Goal: Information Seeking & Learning: Check status

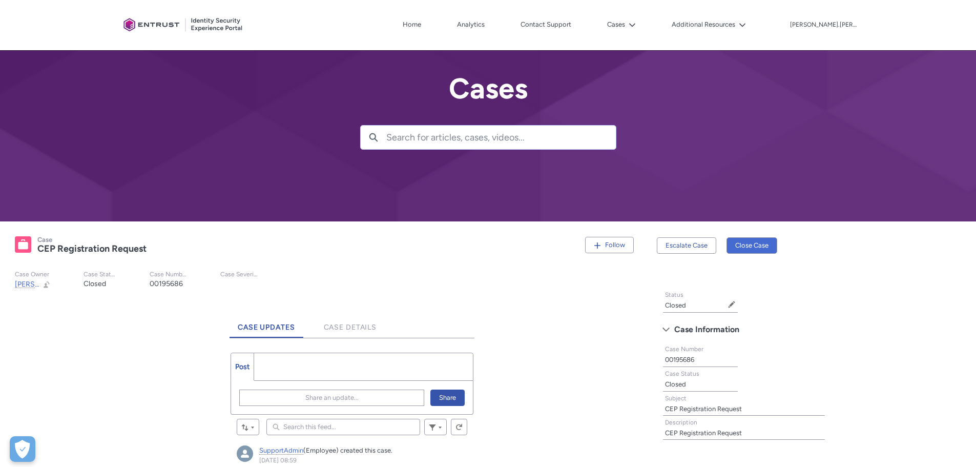
scroll to position [5, 0]
click at [639, 28] on button "Cases" at bounding box center [622, 24] width 34 height 15
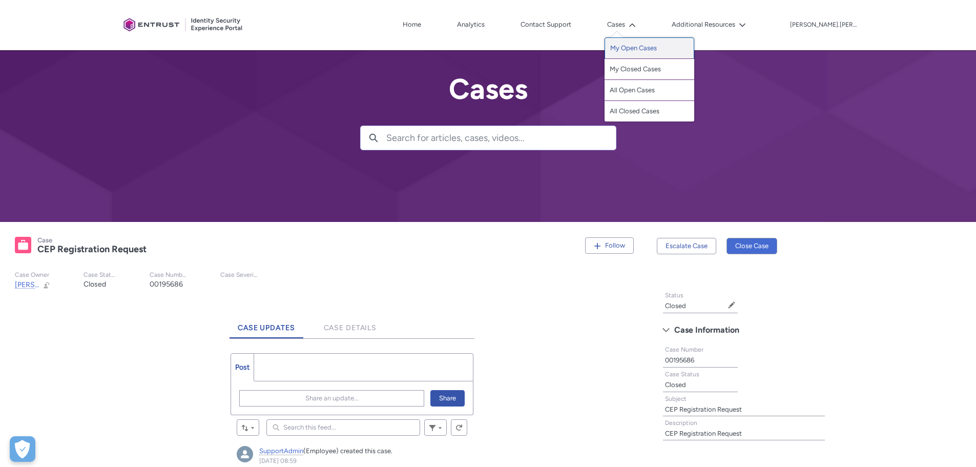
click at [670, 50] on link "My Open Cases" at bounding box center [650, 48] width 90 height 22
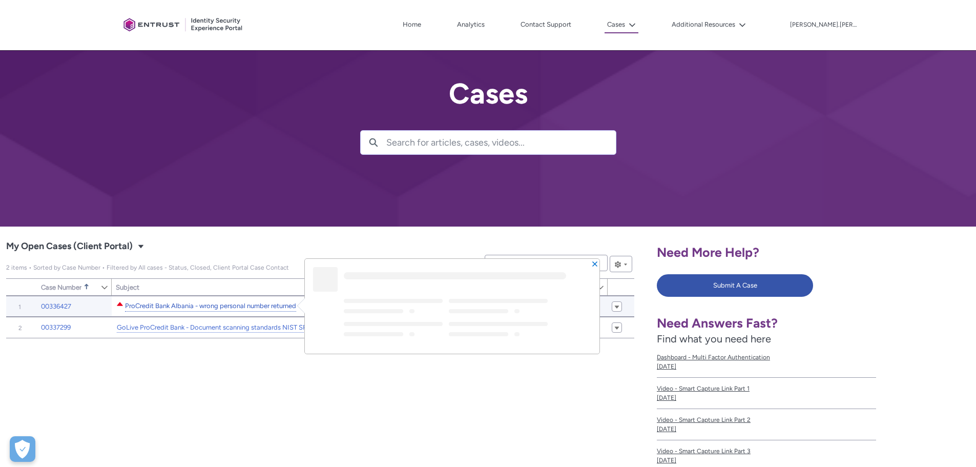
click at [193, 309] on link "ProCredit Bank Albania - wrong personal number returned" at bounding box center [210, 306] width 171 height 11
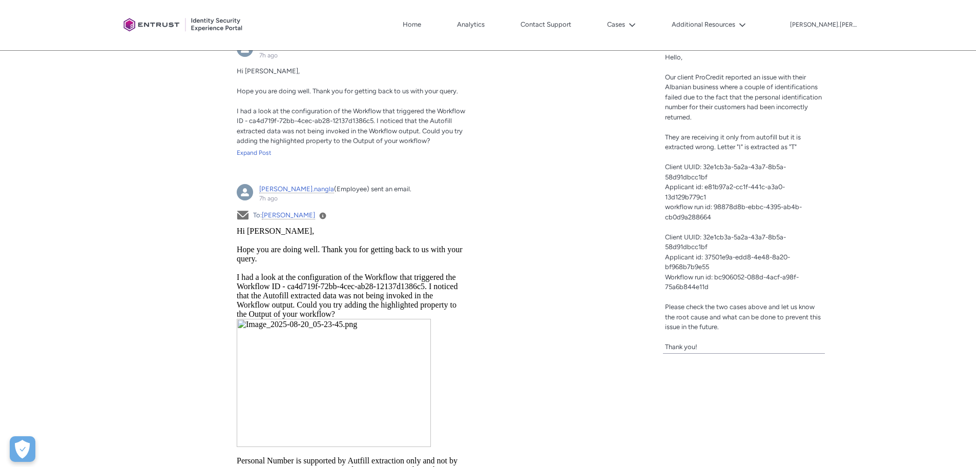
scroll to position [359, 0]
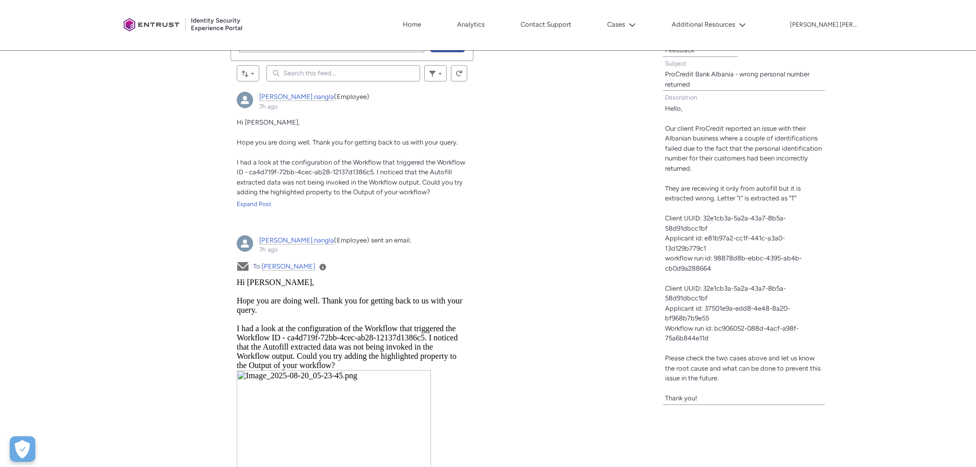
click at [258, 198] on div "Hi [PERSON_NAME], Hope you are doing well. Thank you for getting back to us wit…" at bounding box center [352, 162] width 231 height 91
click at [252, 206] on div "Expand Post" at bounding box center [352, 203] width 231 height 9
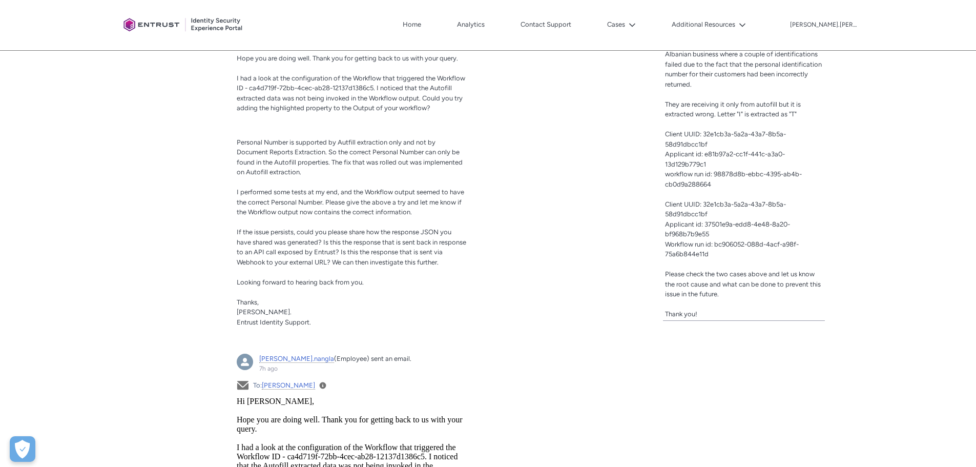
scroll to position [461, 0]
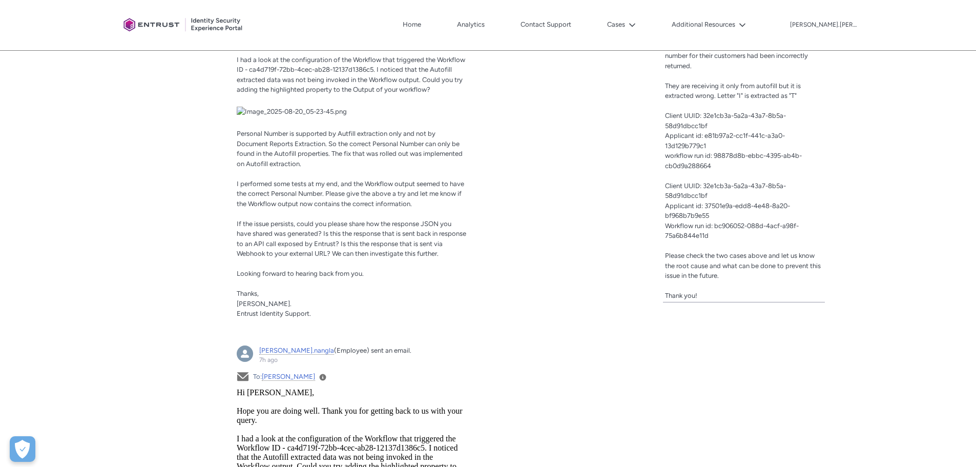
click at [304, 117] on img "dhiren.nangla, 7h ago" at bounding box center [352, 112] width 231 height 10
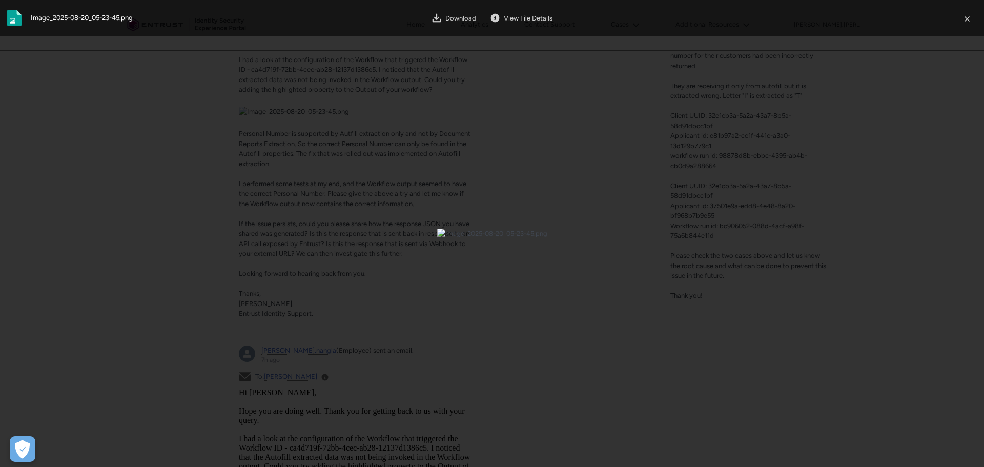
click at [930, 183] on div at bounding box center [492, 233] width 984 height 467
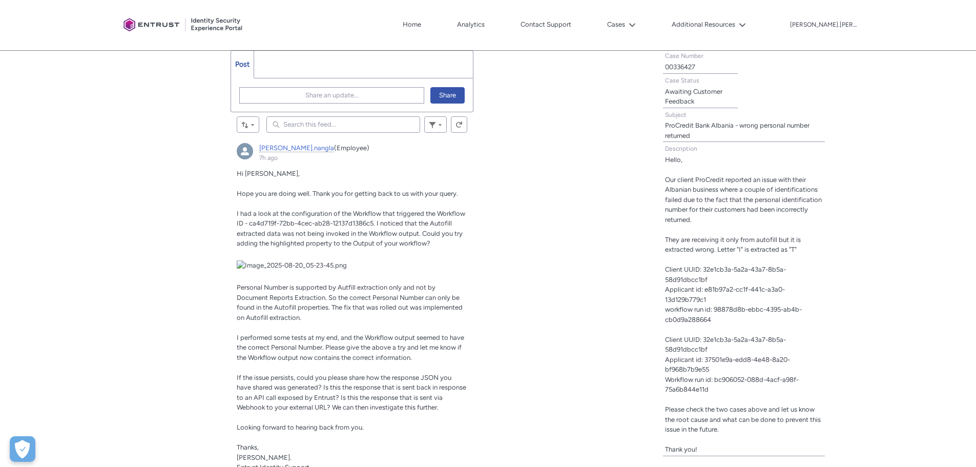
scroll to position [103, 0]
